Goal: Navigation & Orientation: Find specific page/section

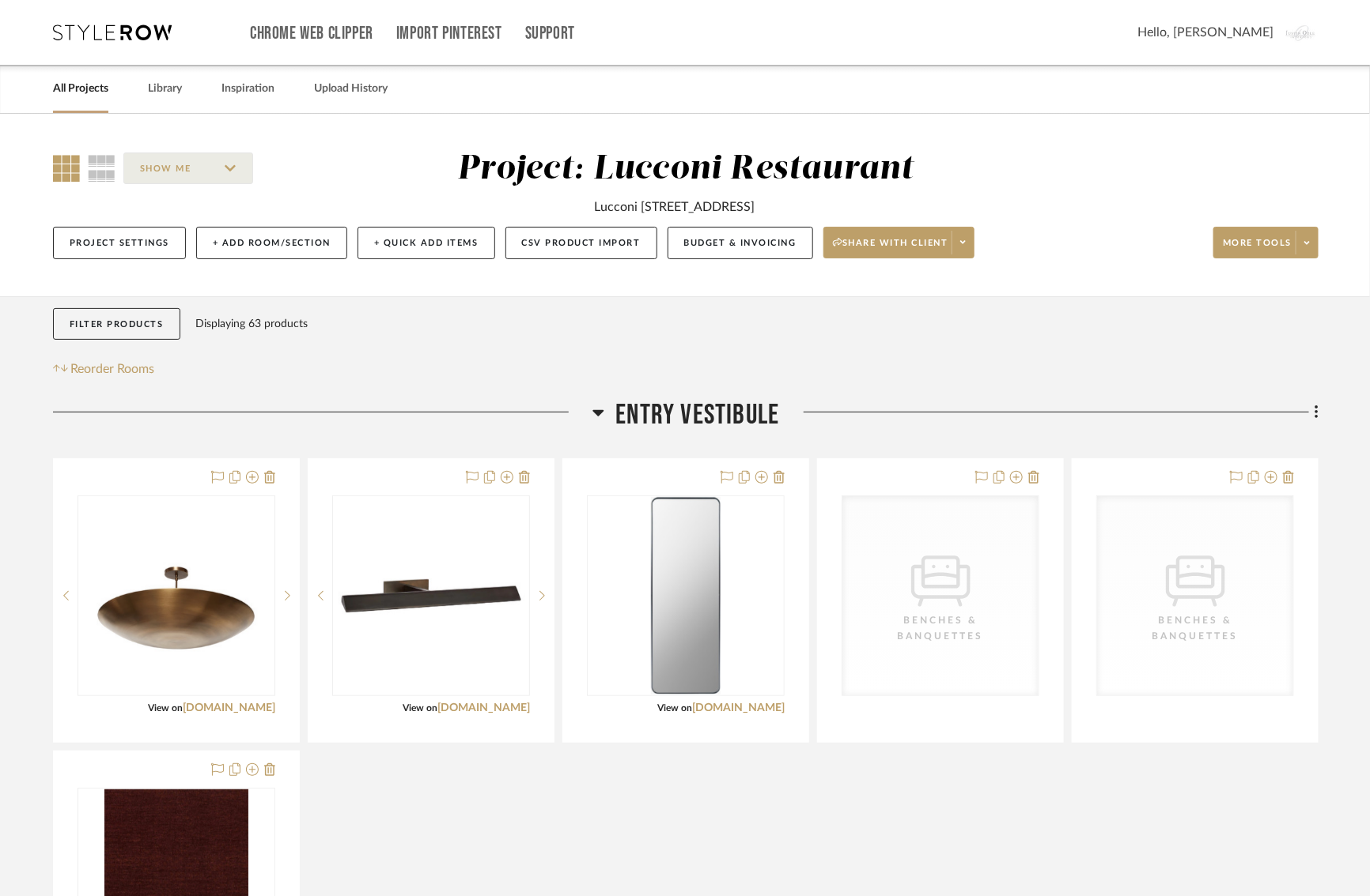
click at [1018, 335] on div "Filter Products Displaying 63 products Reorder Rooms" at bounding box center [685, 344] width 1266 height 71
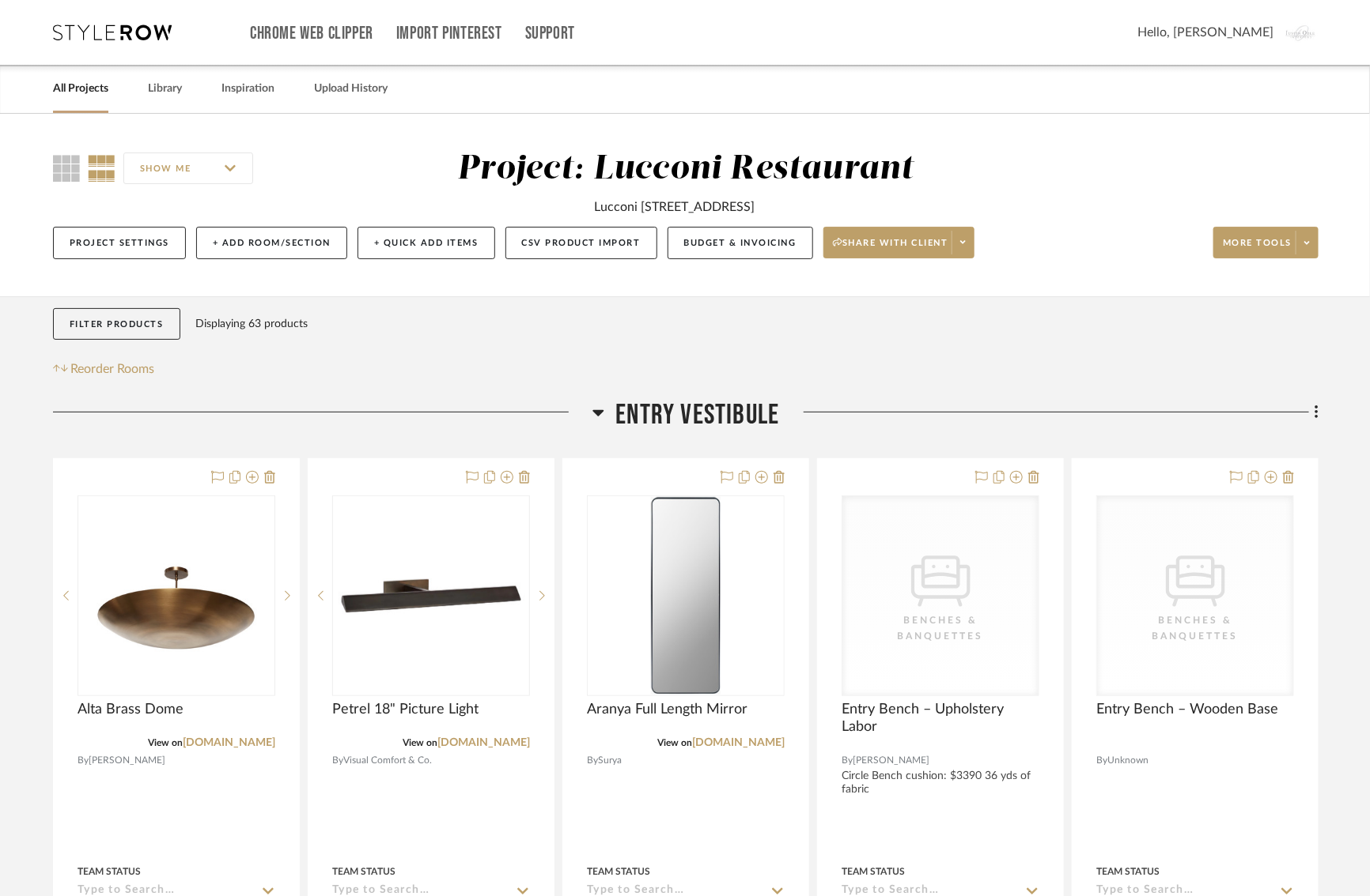
click at [258, 403] on div at bounding box center [322, 418] width 539 height 40
click at [1017, 312] on div "Filter Products Displaying 63 products Reorder Rooms" at bounding box center [685, 344] width 1266 height 71
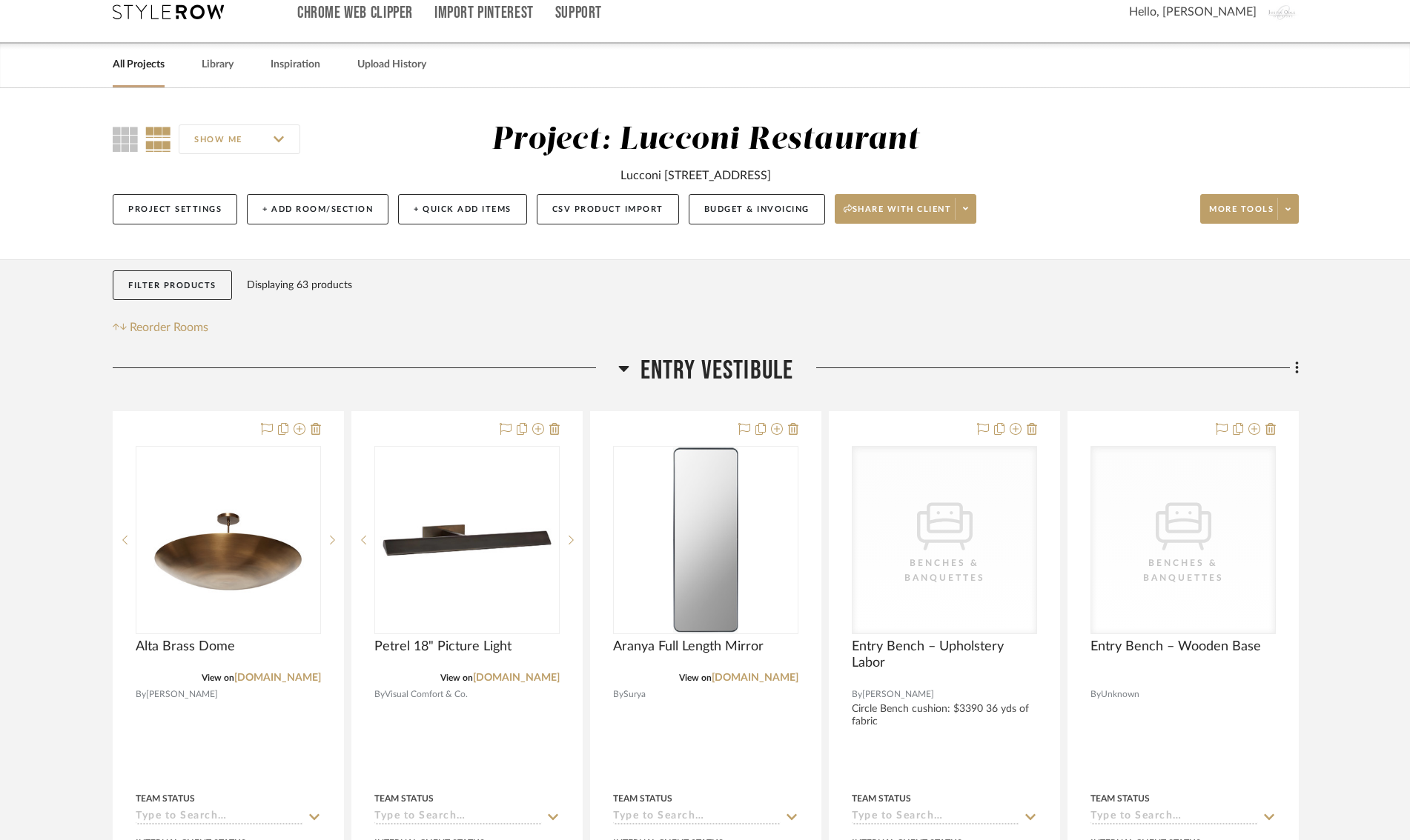
scroll to position [16, 0]
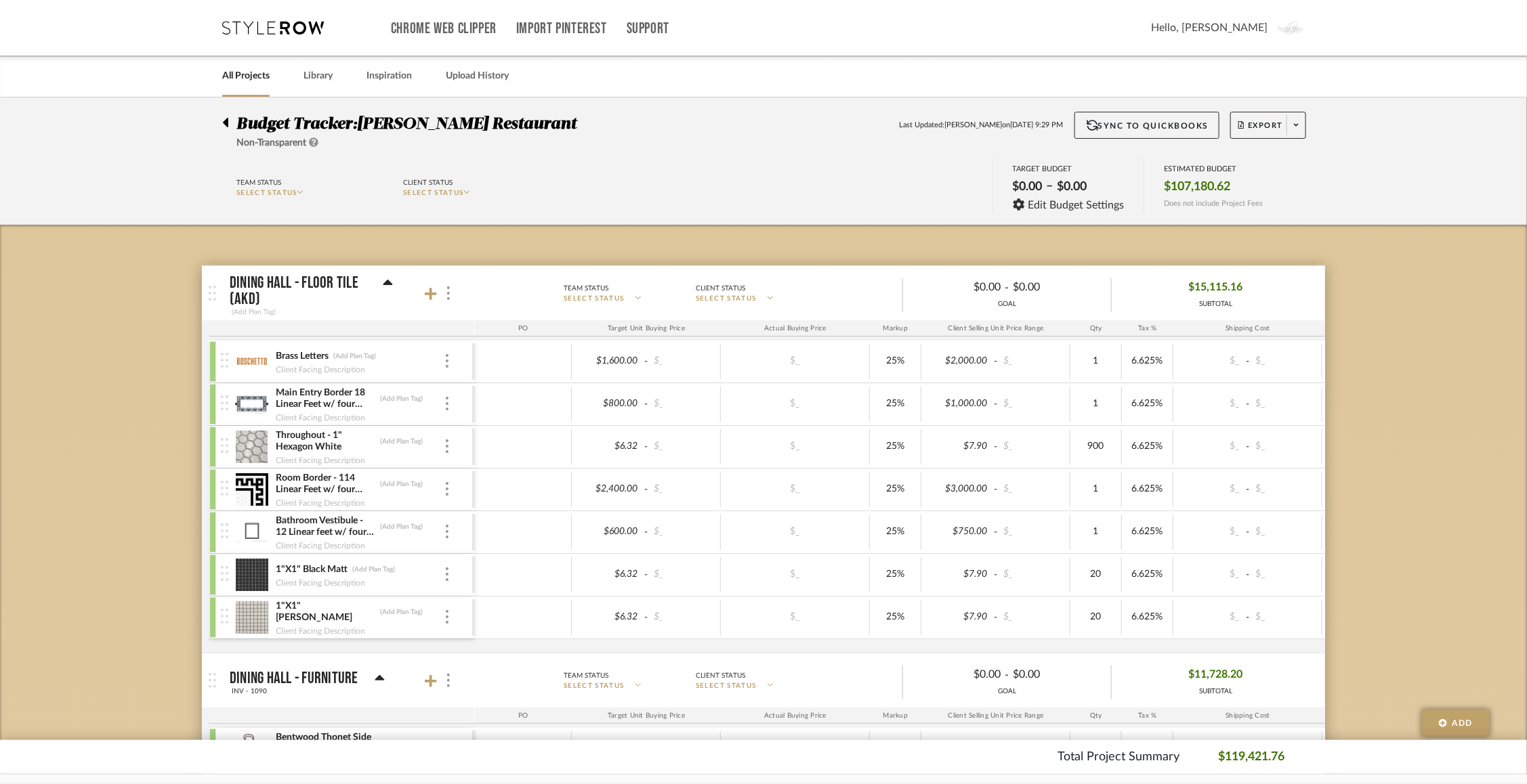
click at [268, 13] on div "Chrome Web Clipper Import Pinterest Support All Projects Library Inspiration Up…" at bounding box center [764, 28] width 1084 height 55
click at [259, 28] on icon at bounding box center [273, 28] width 101 height 13
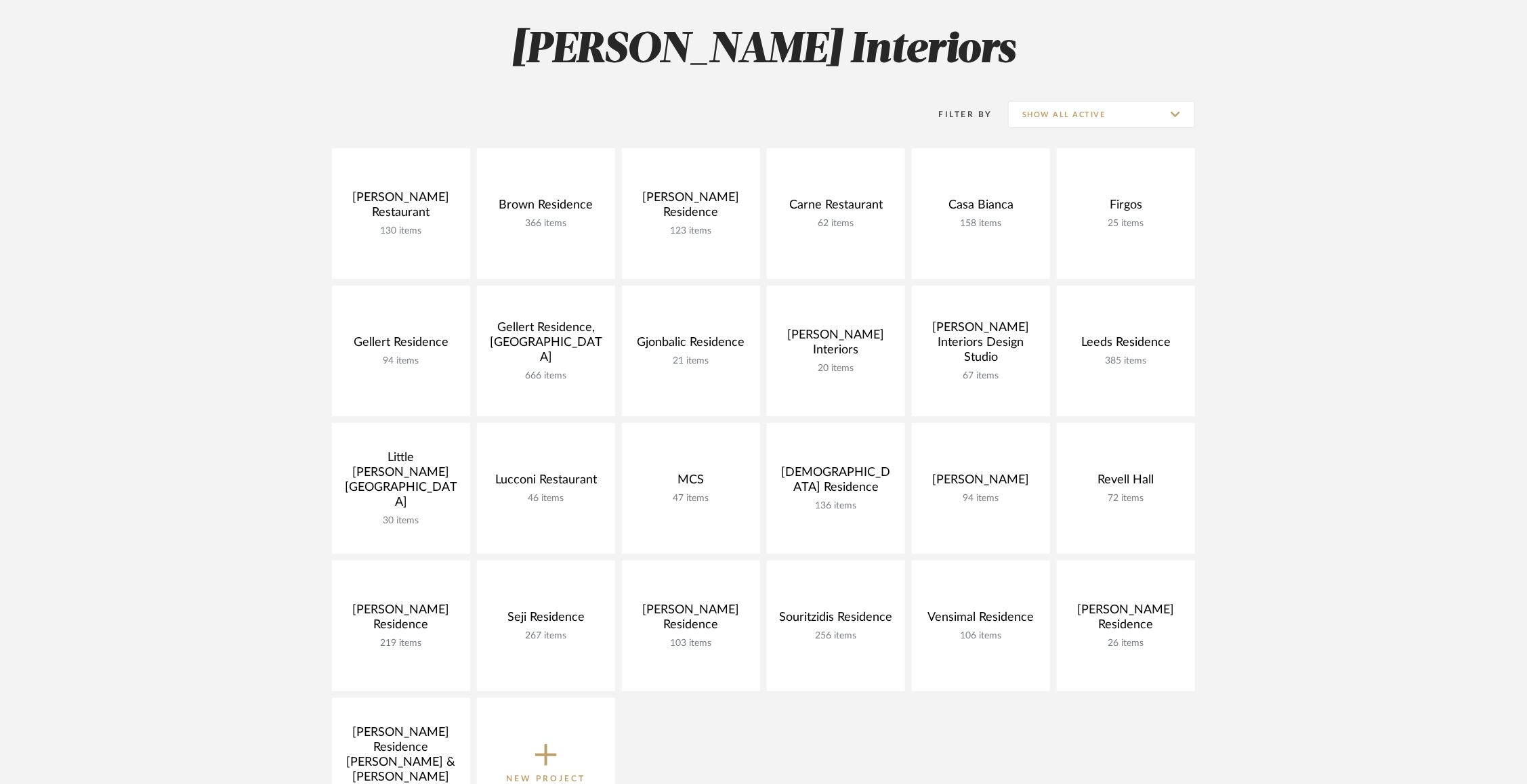
scroll to position [191, 0]
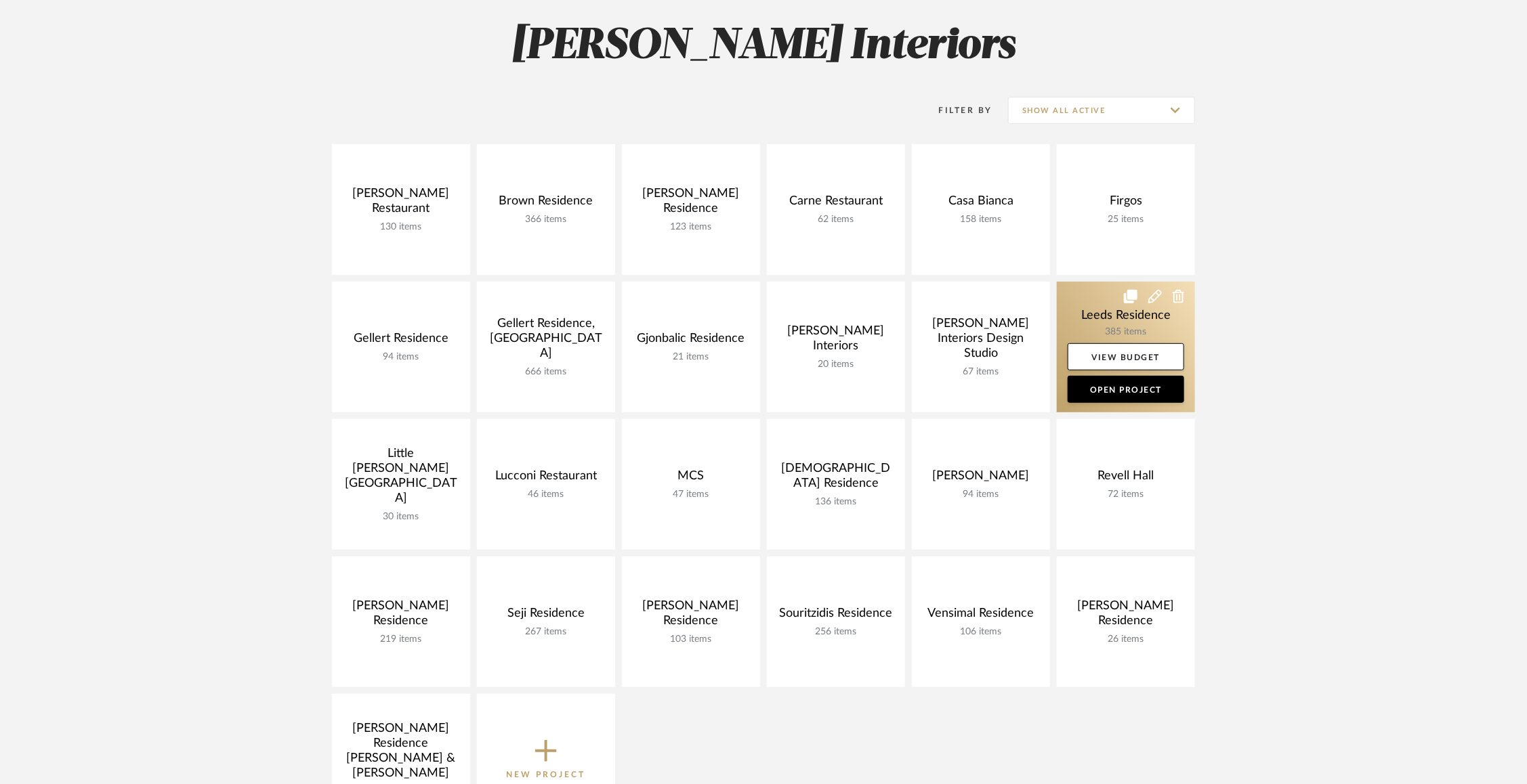
click at [1104, 315] on link at bounding box center [1126, 347] width 138 height 130
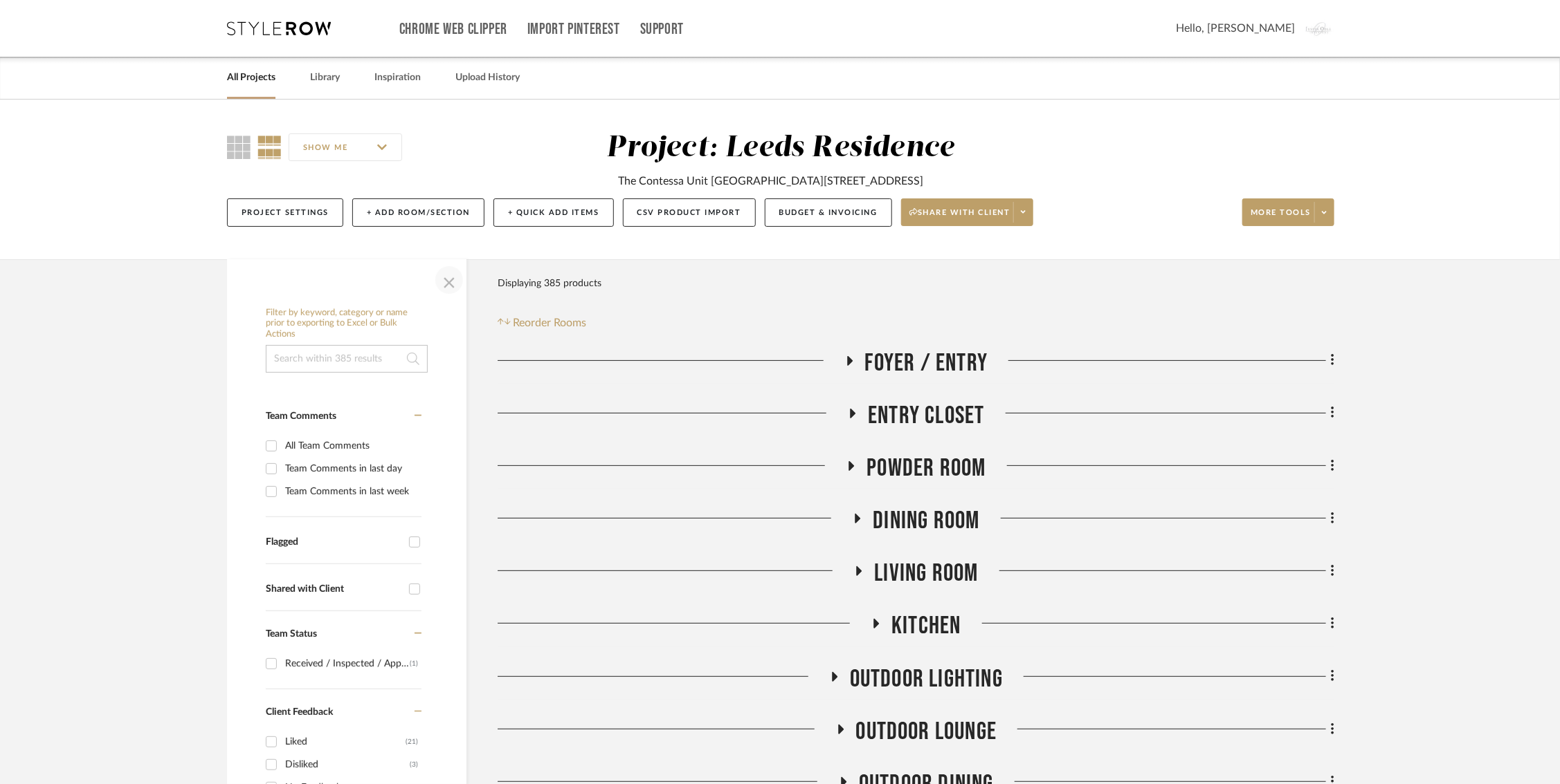
click at [446, 276] on span "button" at bounding box center [449, 280] width 33 height 33
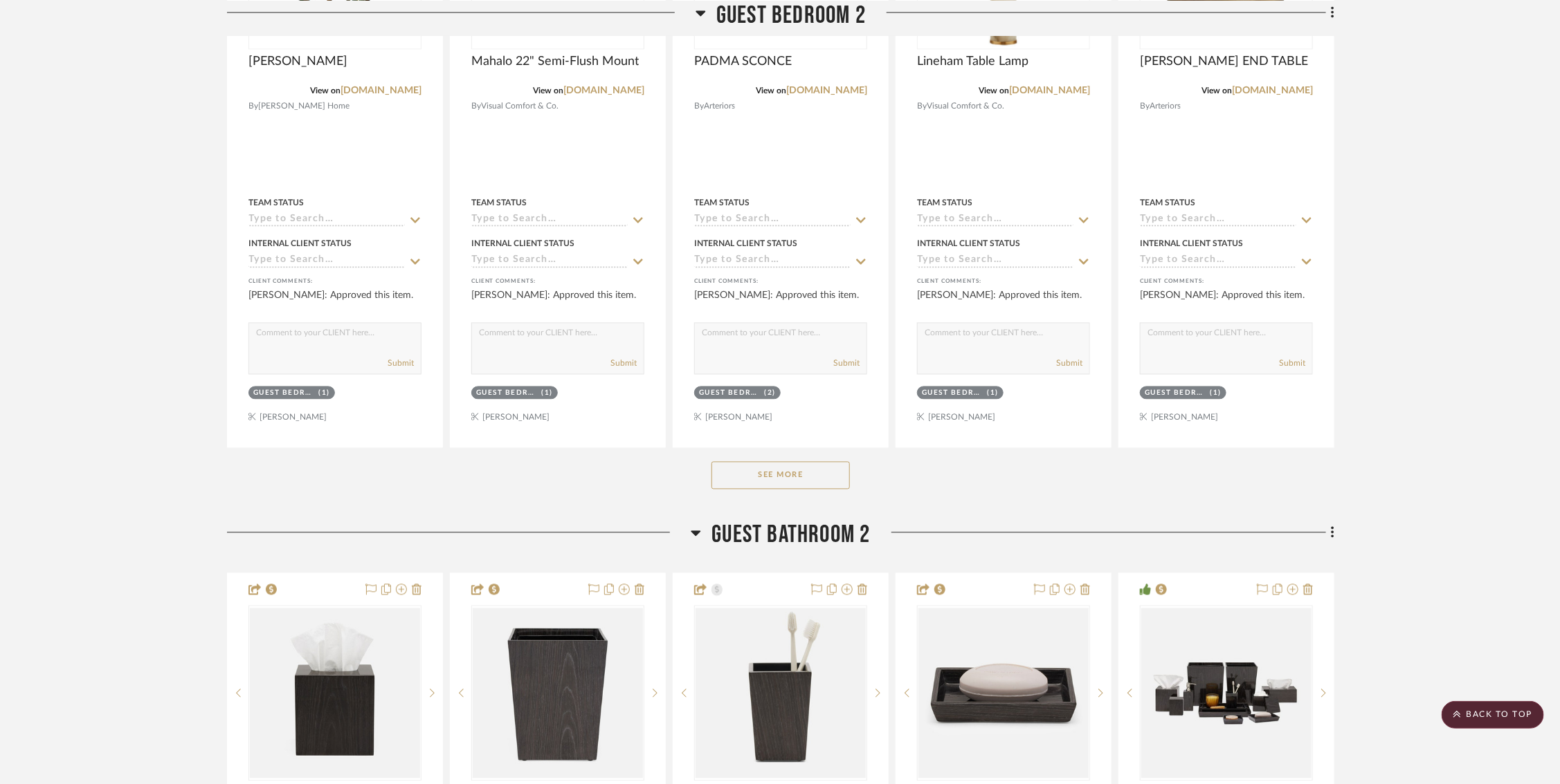
scroll to position [1378, 0]
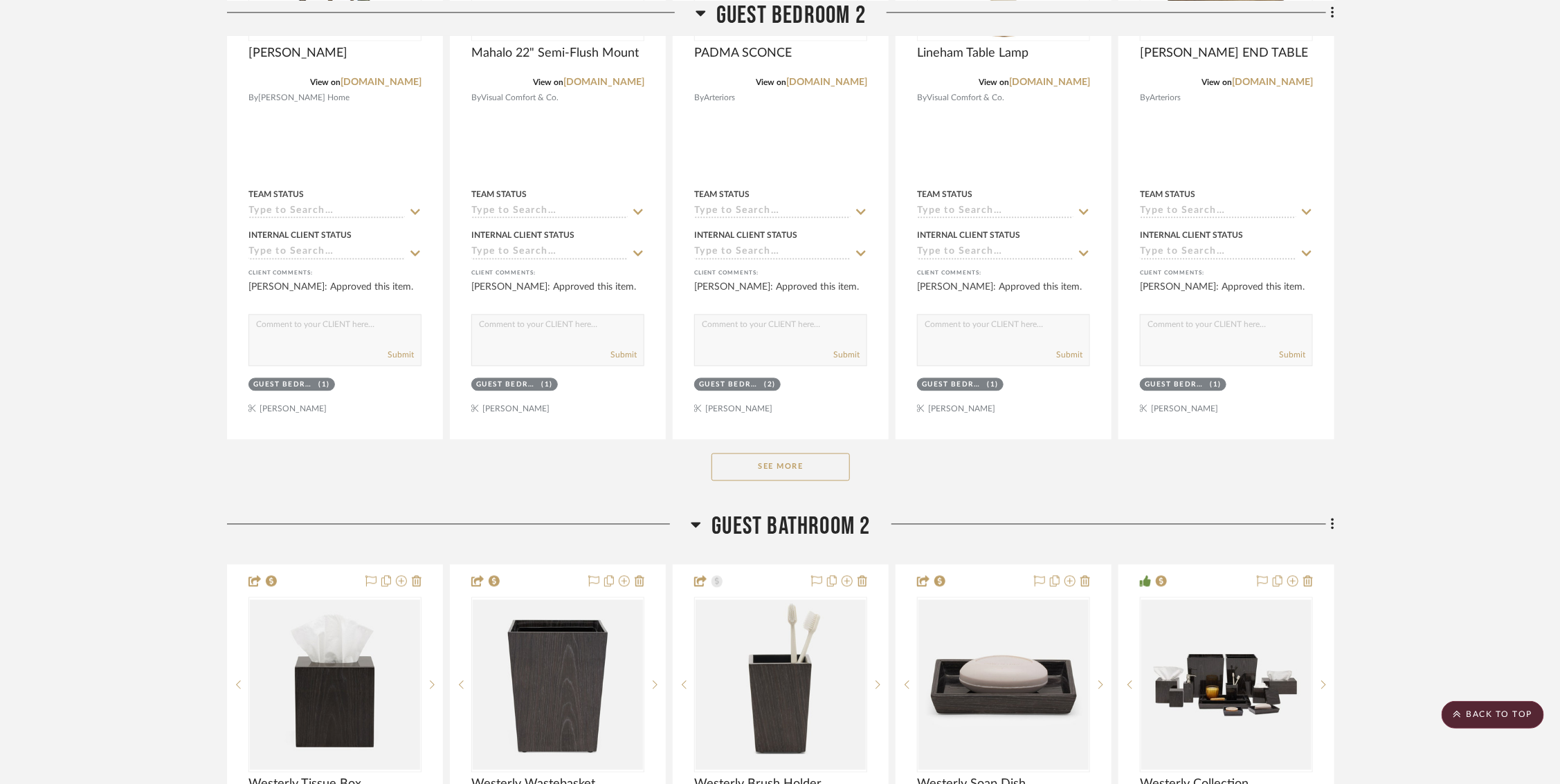
click at [803, 465] on button "See More" at bounding box center [781, 467] width 138 height 27
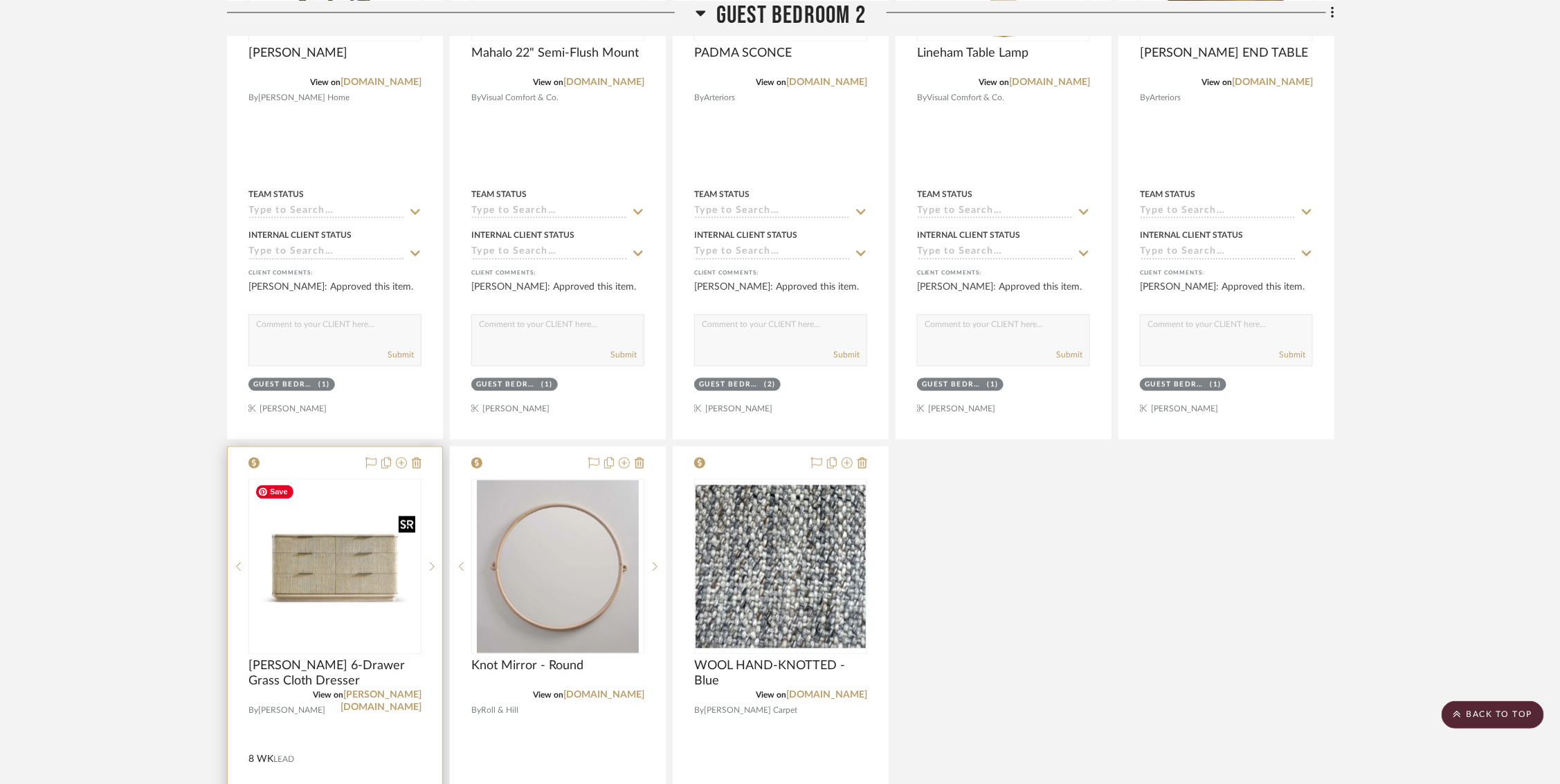
click at [0, 0] on img at bounding box center [0, 0] width 0 height 0
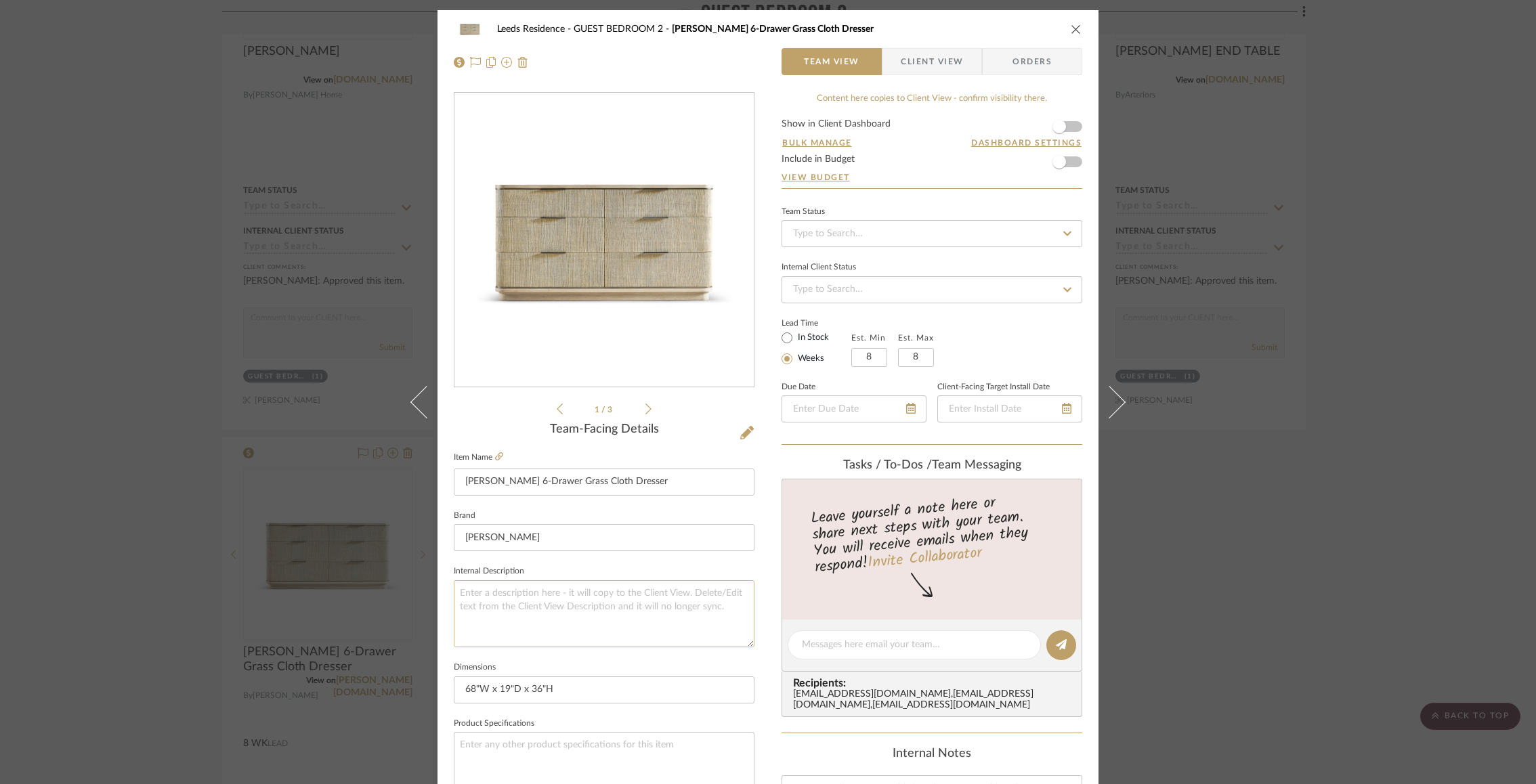
scroll to position [191, 0]
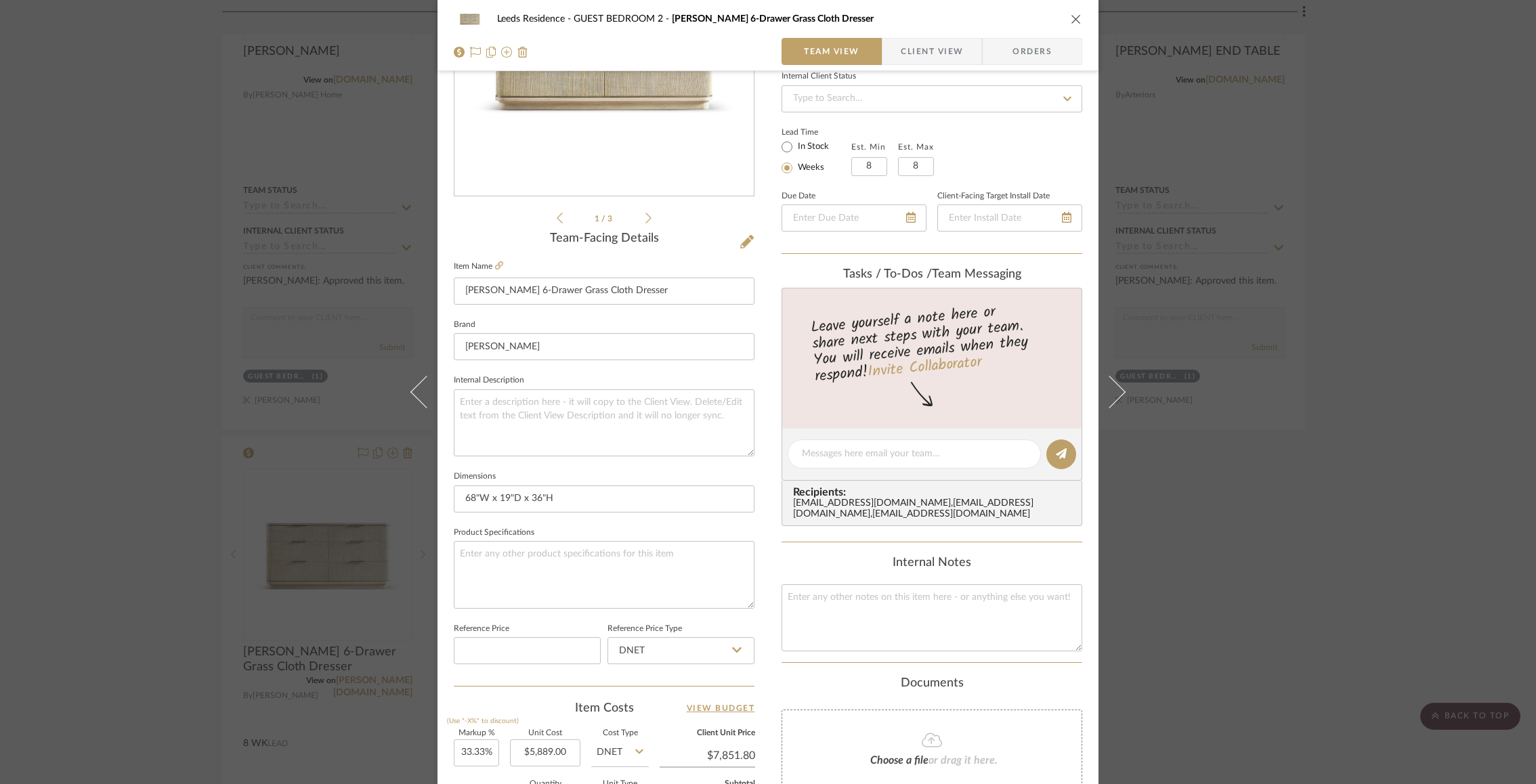
click at [1181, 359] on div "Leeds Residence GUEST BEDROOM 2 Jonathan Charles Seiche 6-Drawer Grass Cloth Dr…" at bounding box center [768, 392] width 1536 height 784
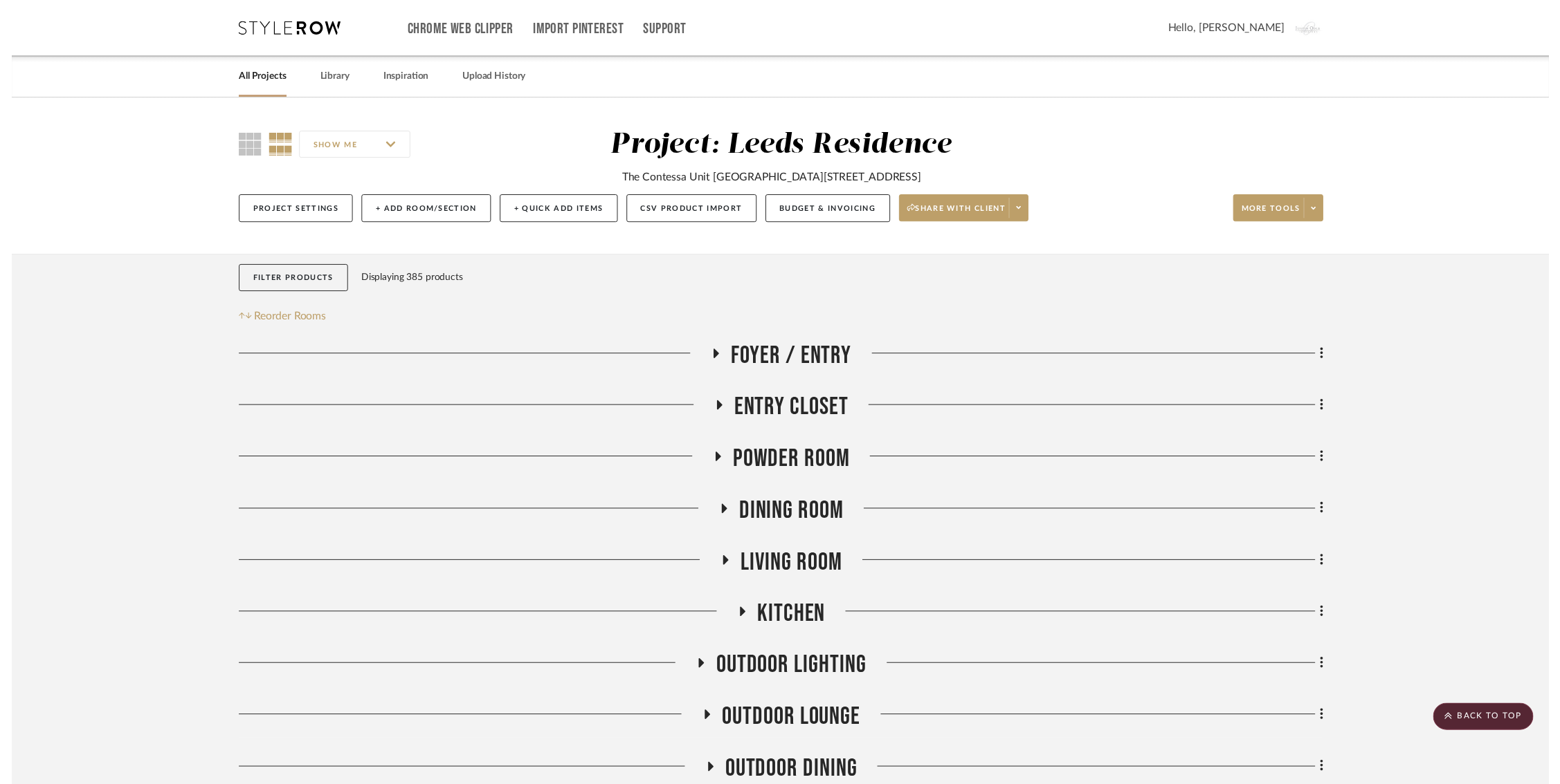
scroll to position [1378, 0]
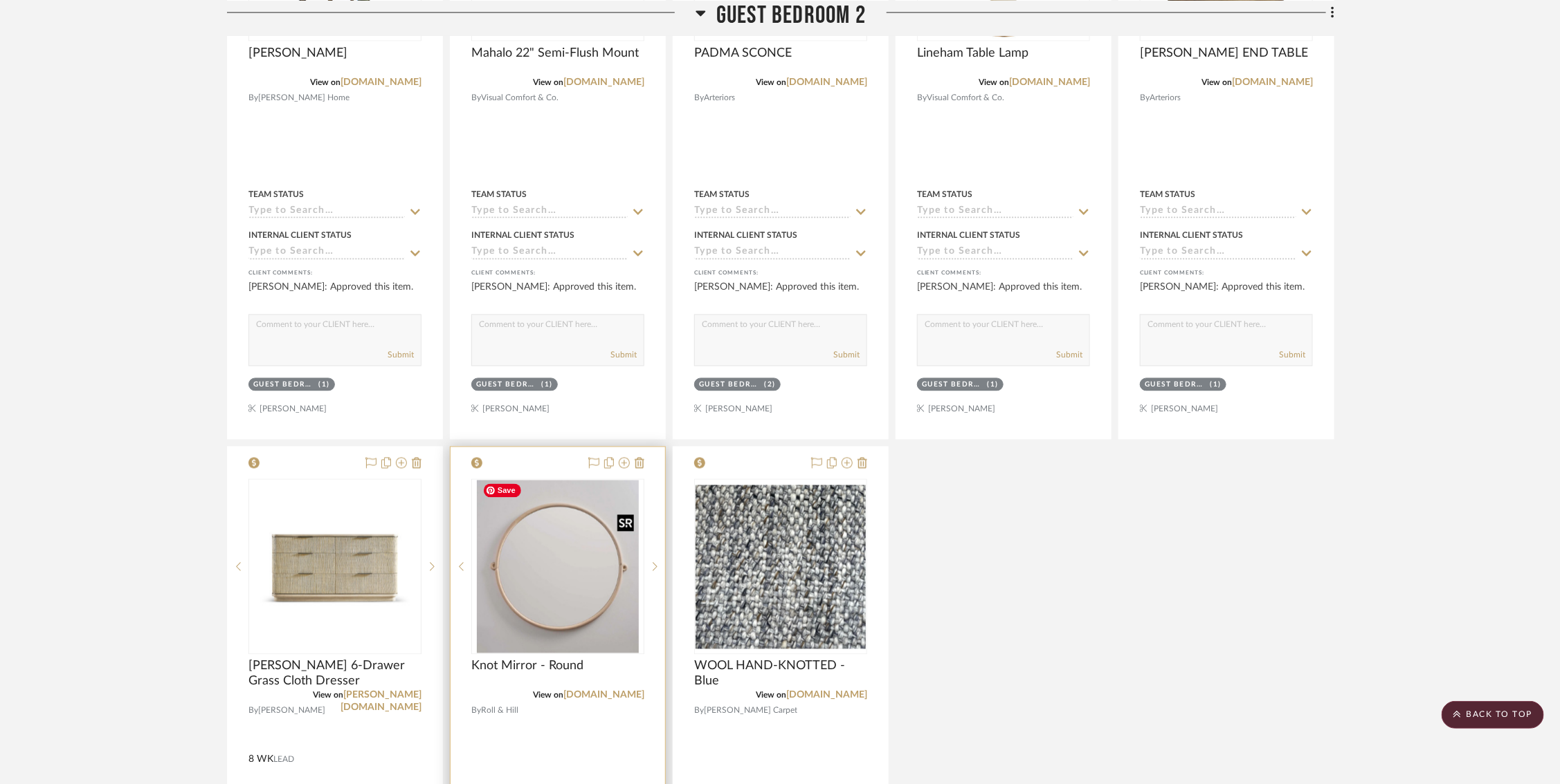
click at [571, 591] on img "0" at bounding box center [558, 567] width 162 height 173
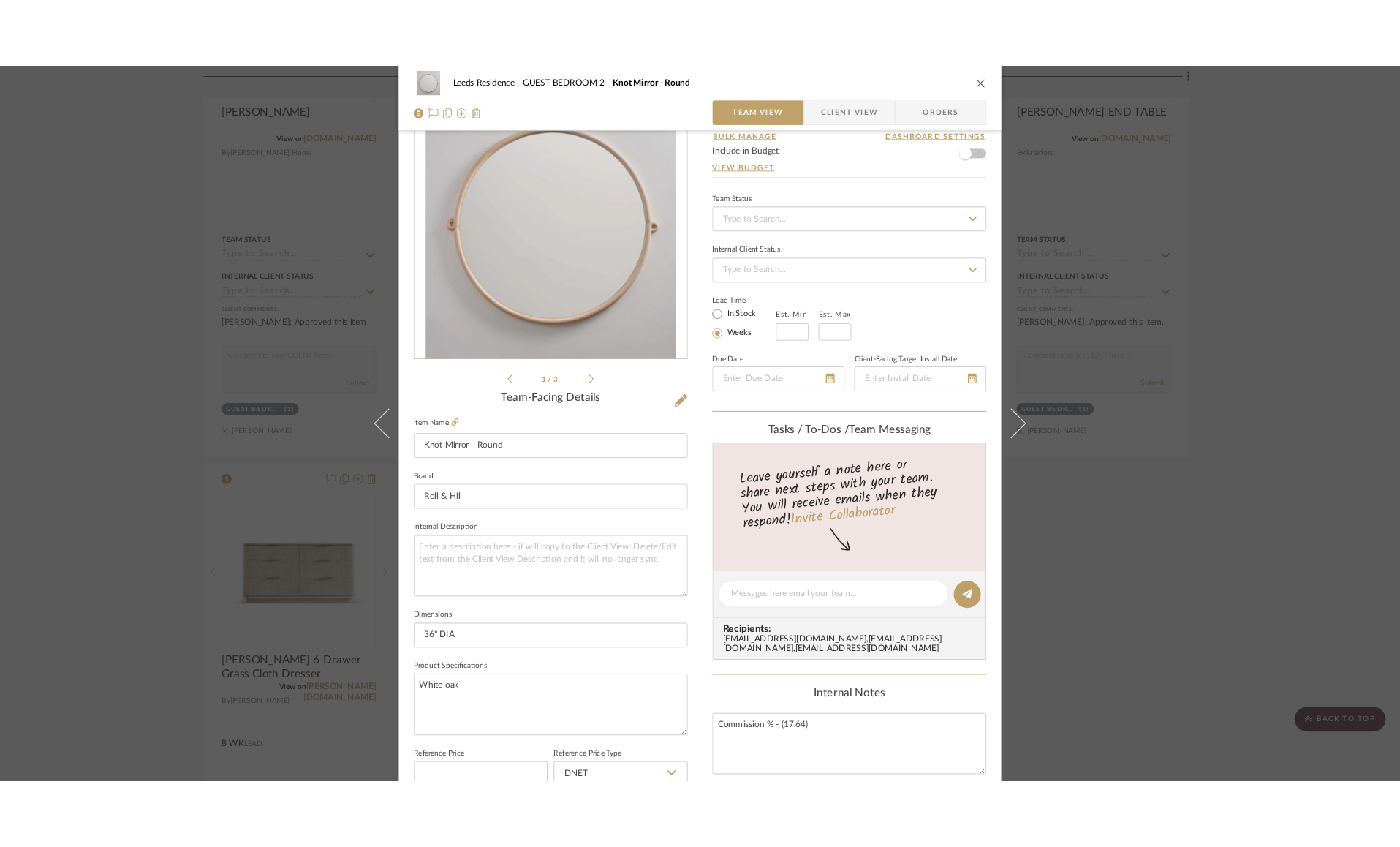
scroll to position [94, 0]
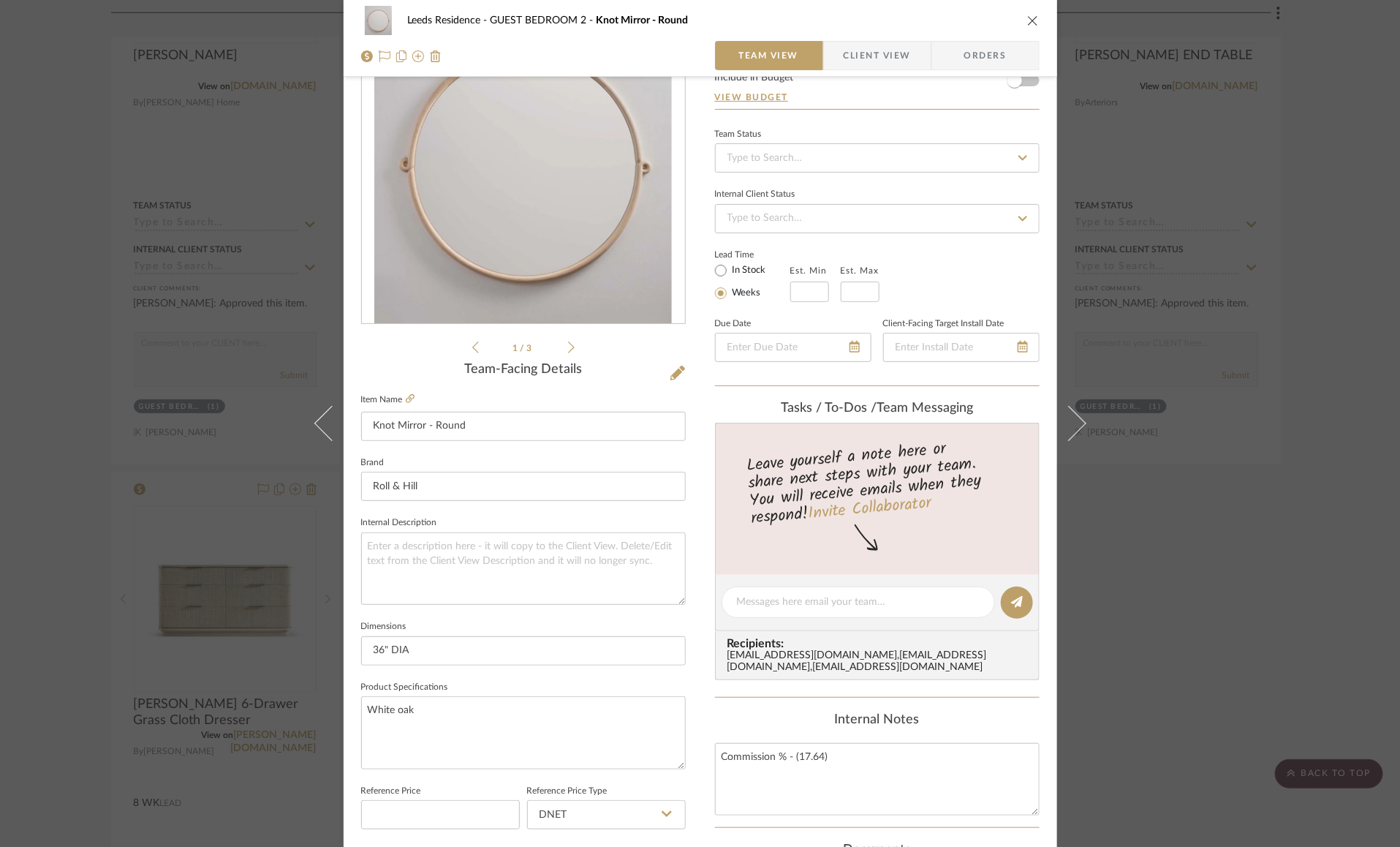
click at [144, 378] on div "Leeds Residence GUEST BEDROOM 2 Knot Mirror - Round Team View Client View Order…" at bounding box center [700, 424] width 1400 height 847
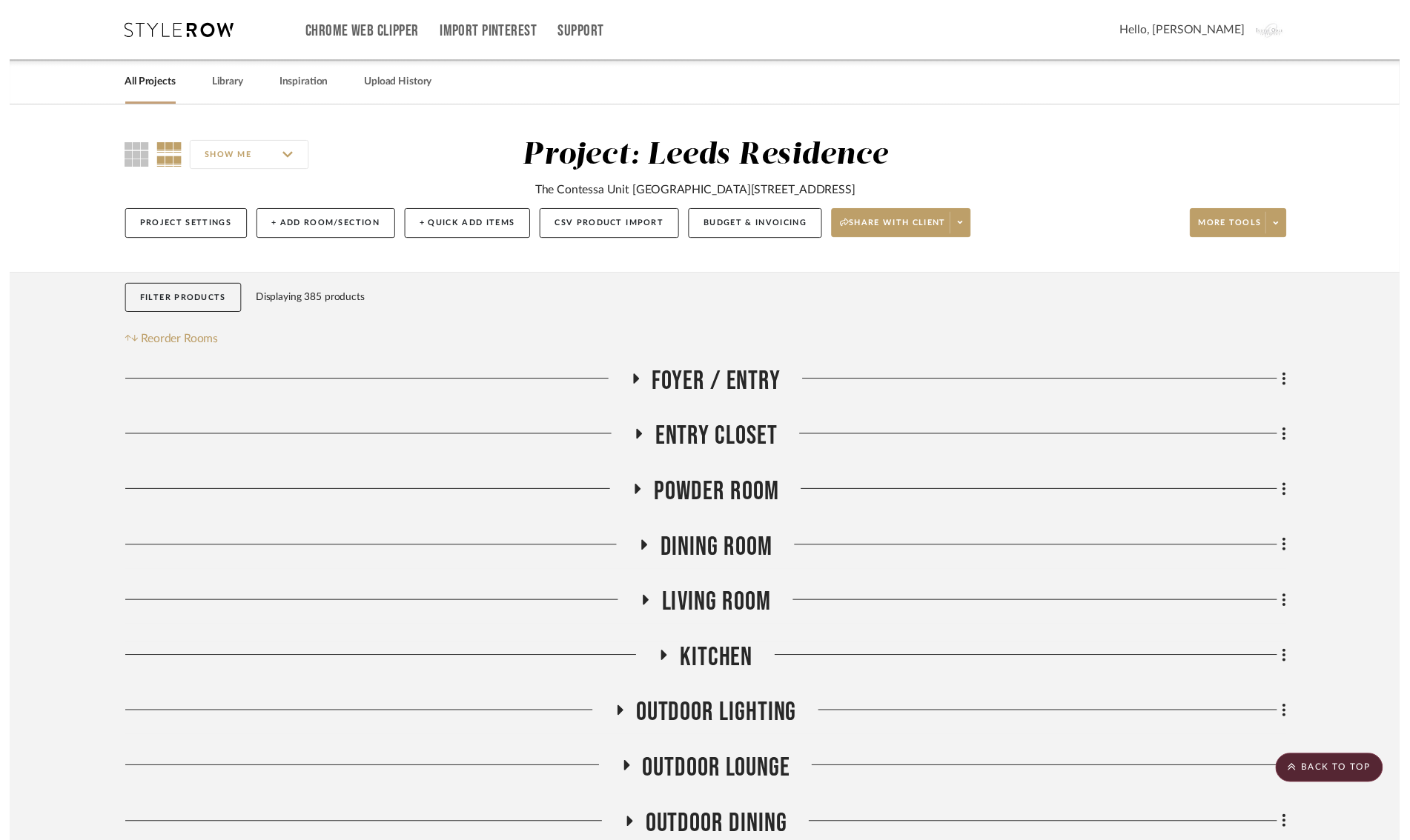
scroll to position [1477, 0]
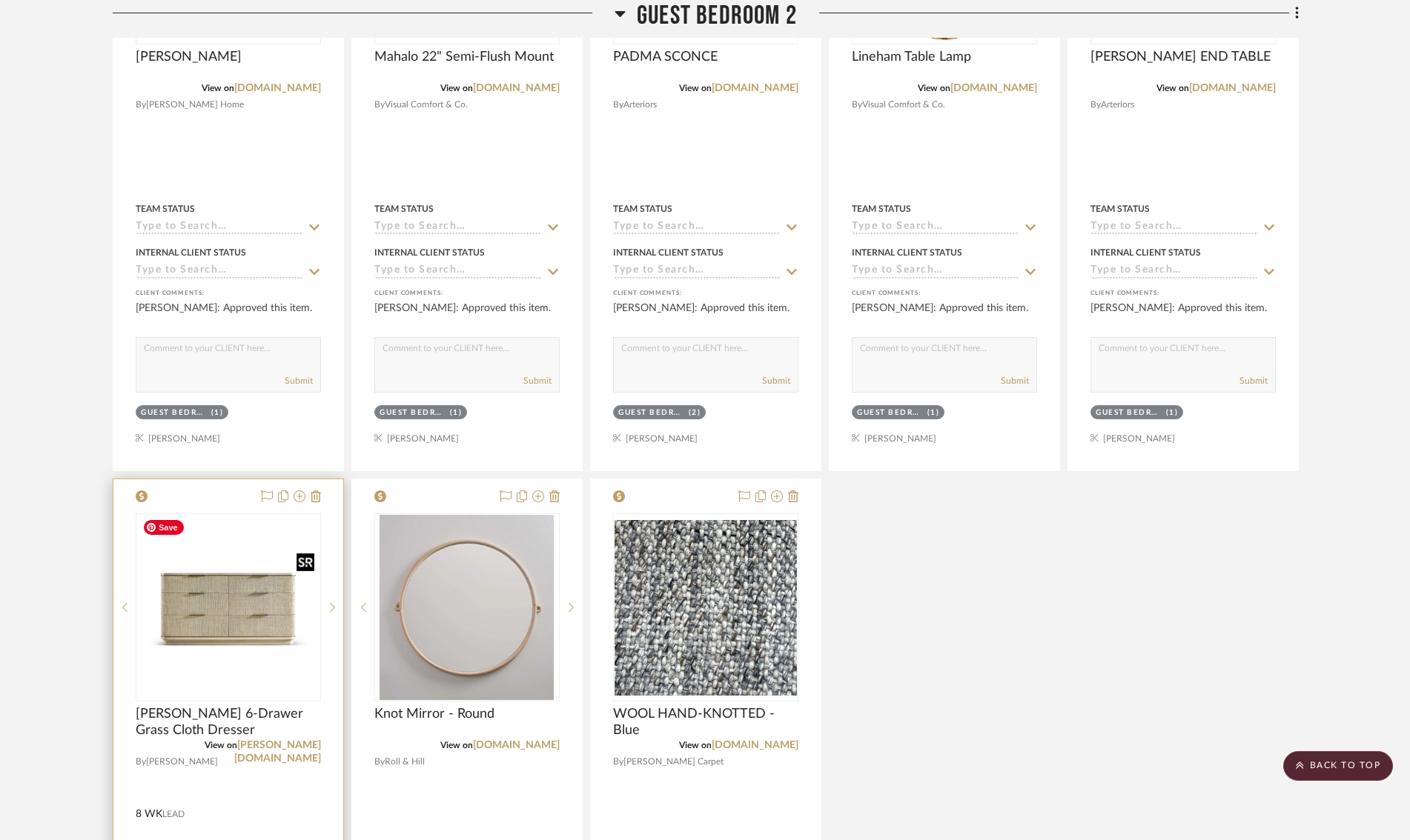
click at [221, 595] on img "0" at bounding box center [228, 608] width 182 height 182
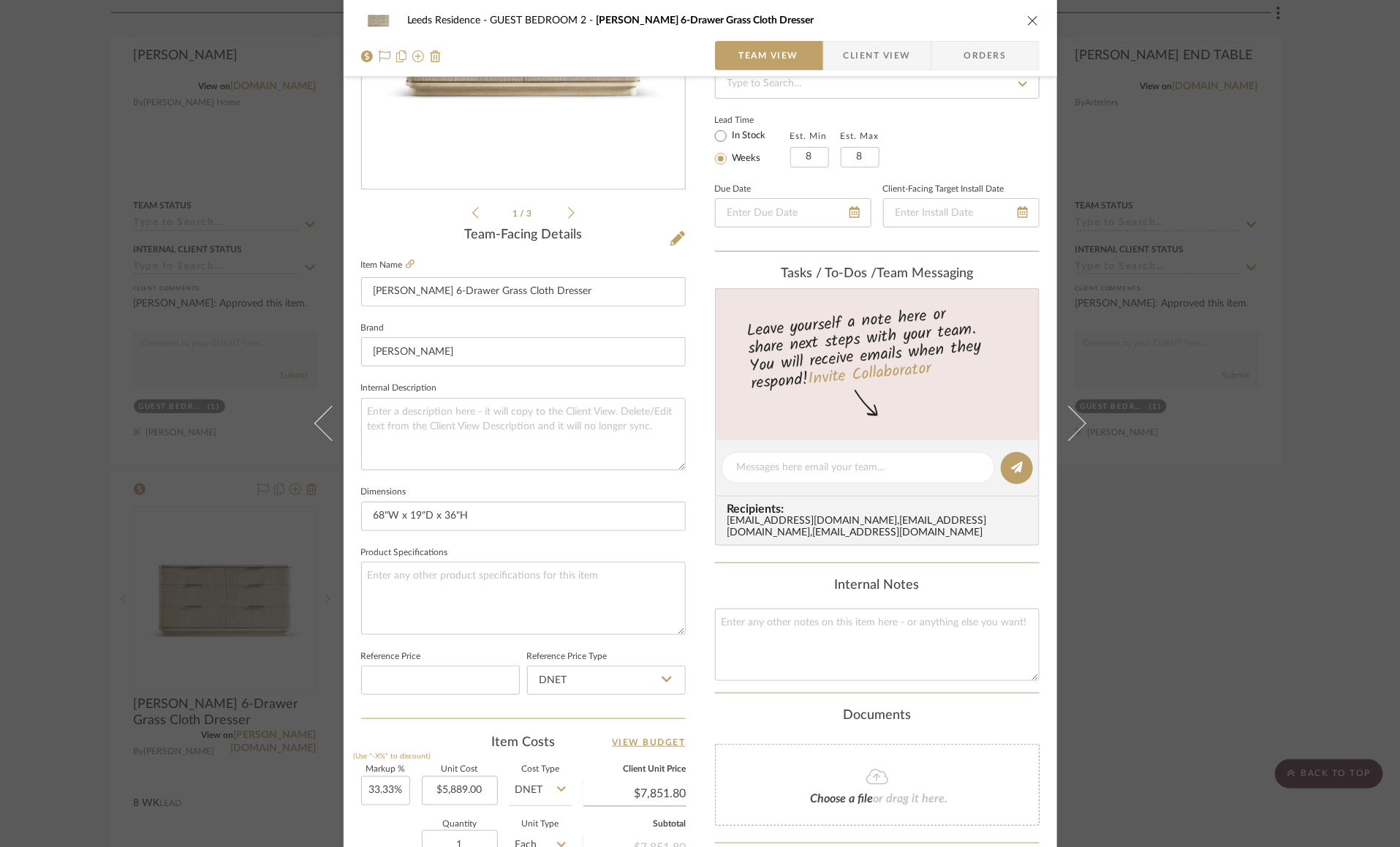
scroll to position [233, 0]
